Goal: Information Seeking & Learning: Learn about a topic

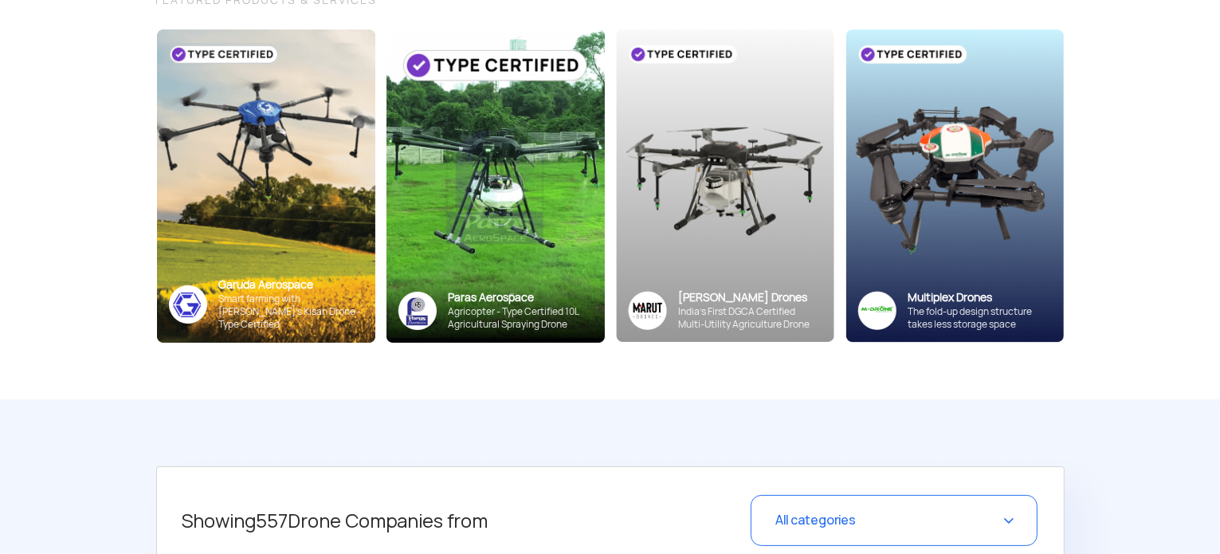
scroll to position [213, 0]
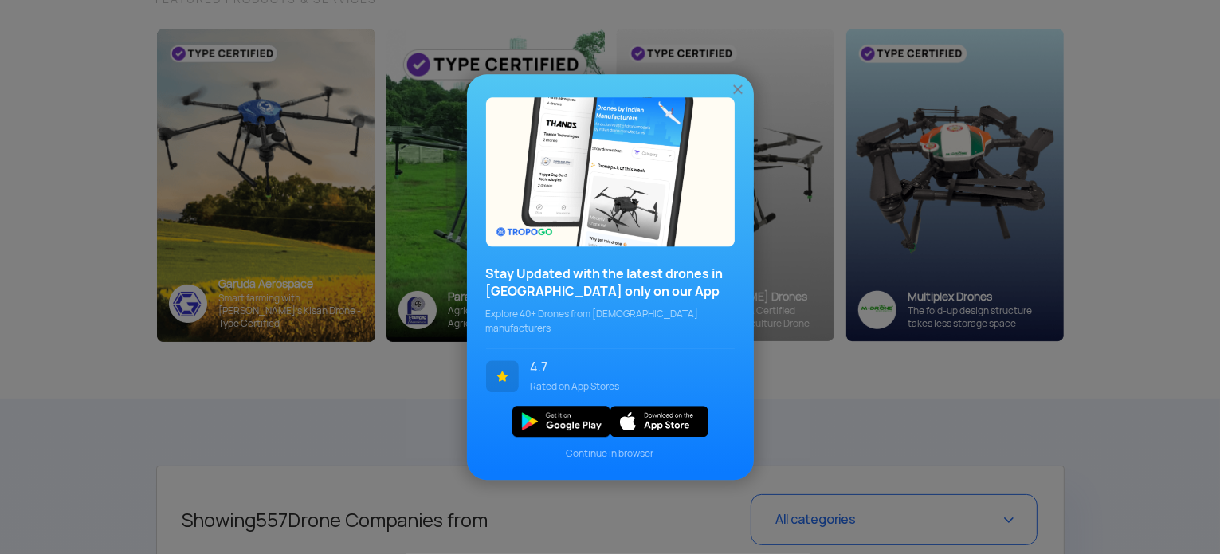
click at [734, 97] on img at bounding box center [738, 89] width 16 height 16
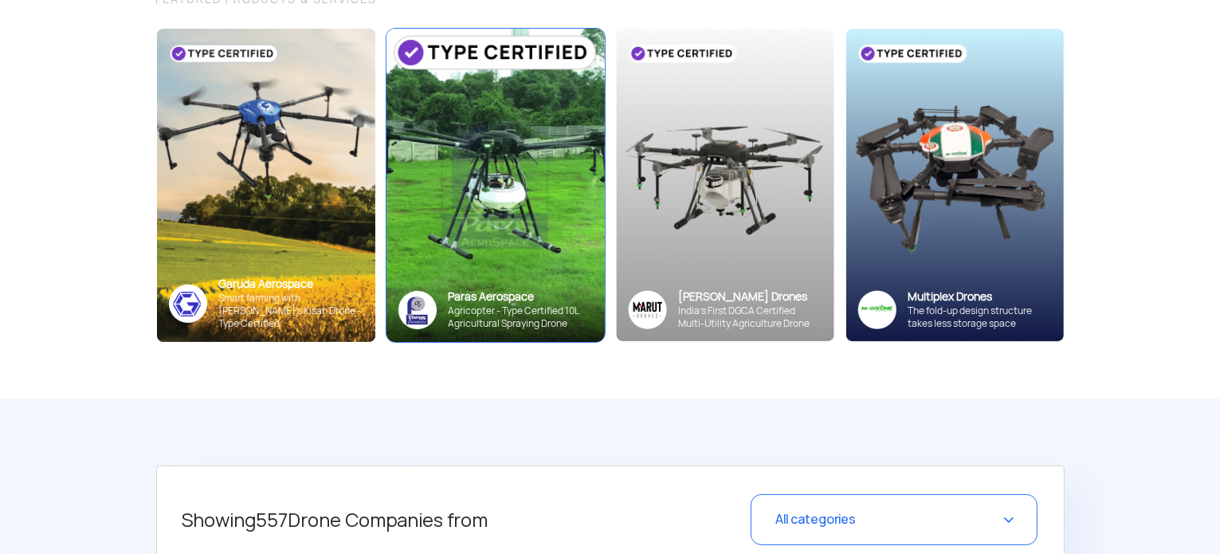
drag, startPoint x: 575, startPoint y: 149, endPoint x: 439, endPoint y: 283, distance: 191.0
click at [439, 283] on div "Paras Aerospace Agricopter - Type Certified 10L Agricultural Spraying Drone" at bounding box center [495, 309] width 218 height 65
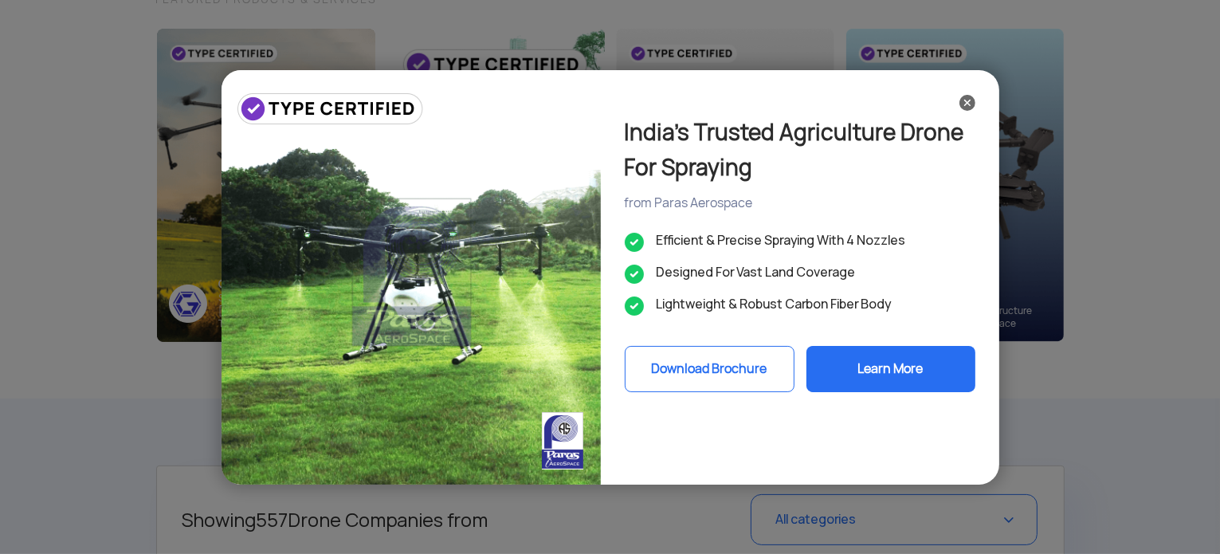
click at [861, 380] on button "Learn More" at bounding box center [890, 369] width 169 height 46
click at [966, 100] on img at bounding box center [967, 103] width 16 height 16
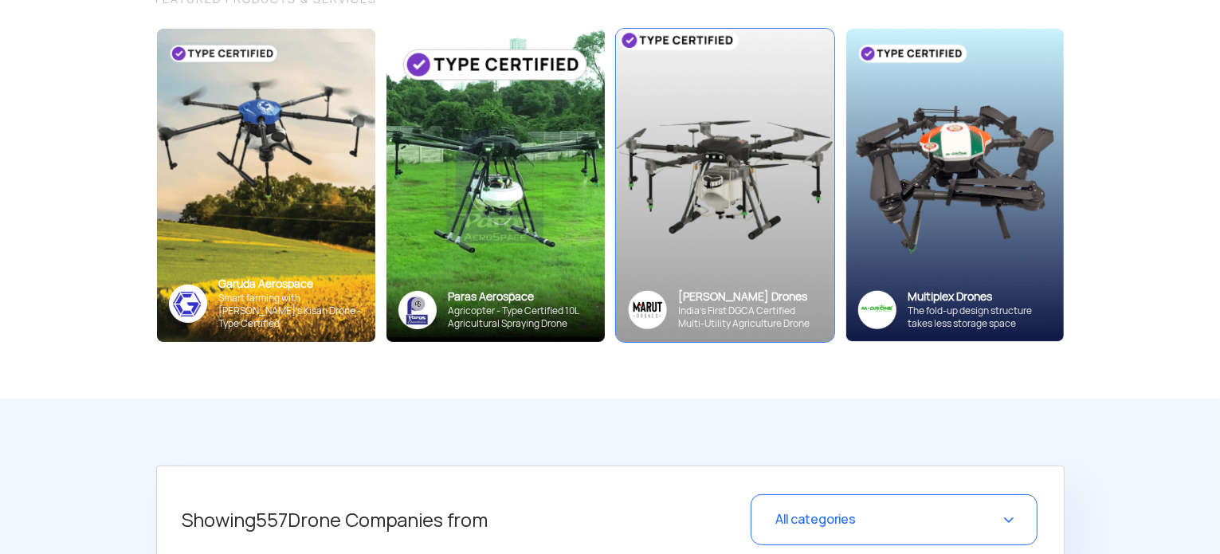
click at [761, 217] on img at bounding box center [725, 184] width 240 height 343
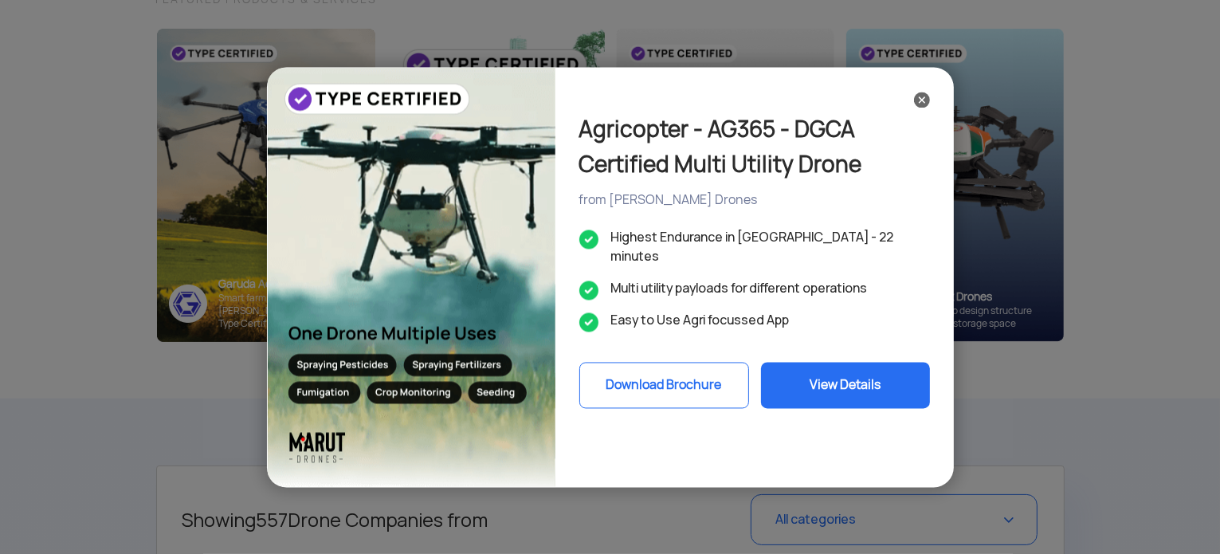
click at [827, 362] on button "View Details" at bounding box center [845, 385] width 169 height 46
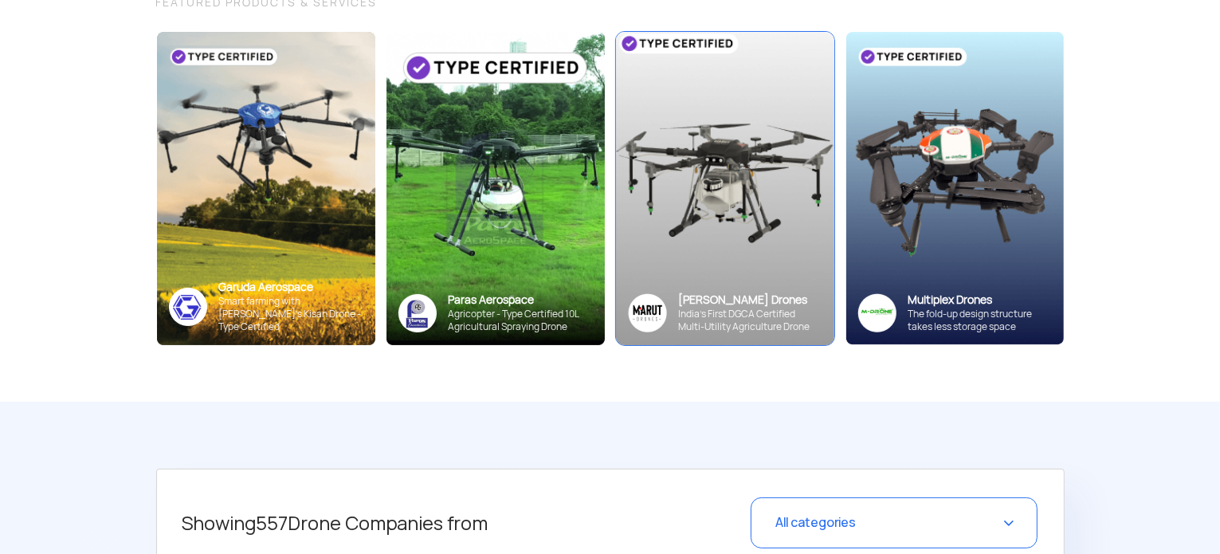
click at [716, 302] on div "[PERSON_NAME] Drones" at bounding box center [750, 299] width 143 height 15
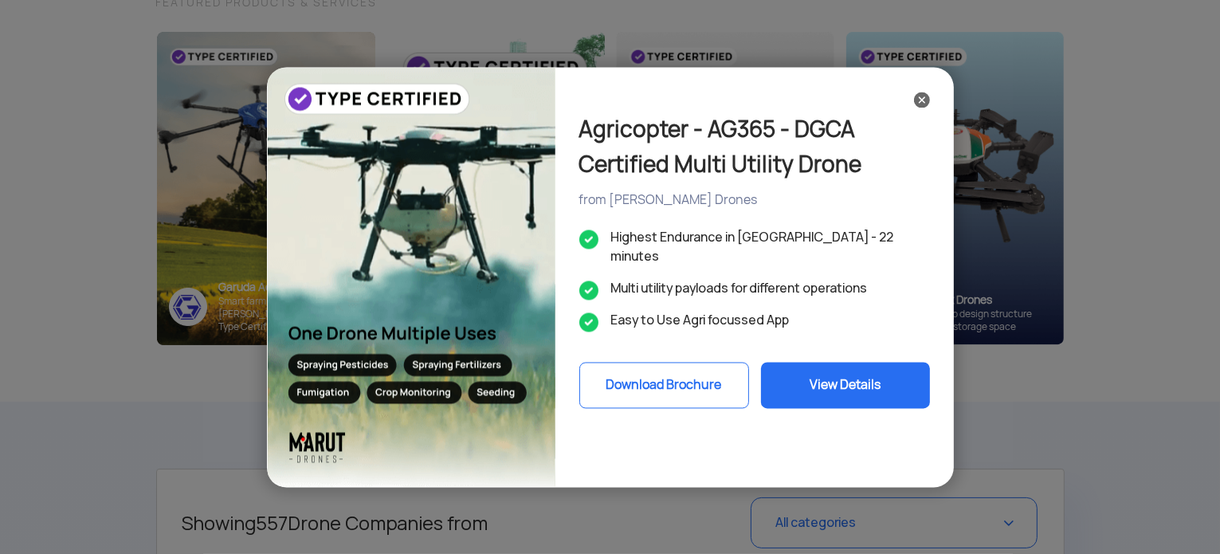
click at [920, 100] on img at bounding box center [922, 100] width 16 height 16
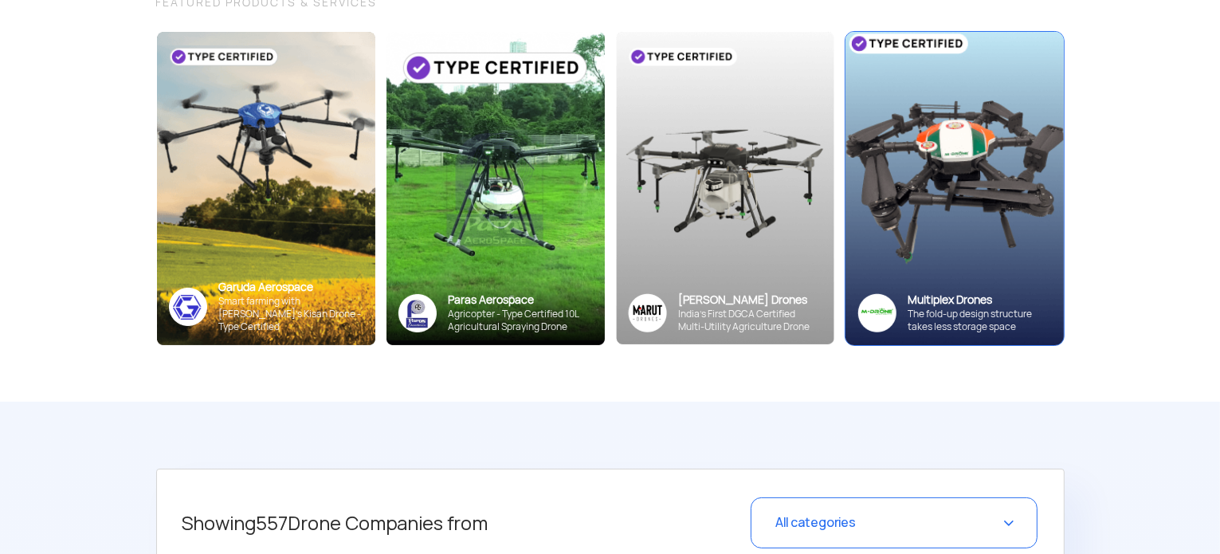
click at [924, 163] on img at bounding box center [954, 188] width 240 height 344
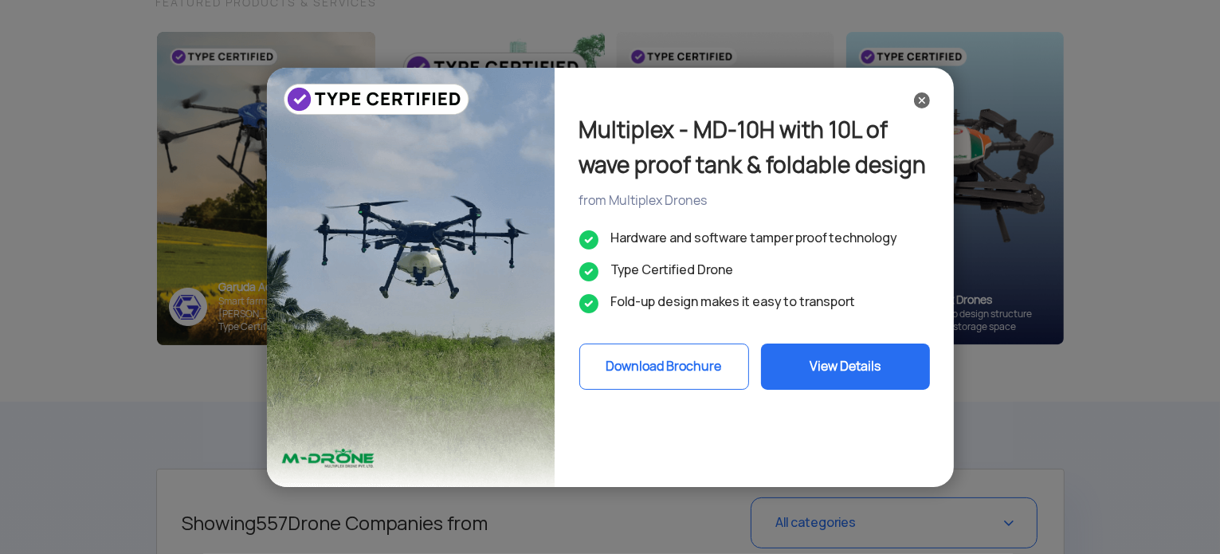
click at [922, 93] on img at bounding box center [922, 100] width 16 height 16
